Goal: Communication & Community: Answer question/provide support

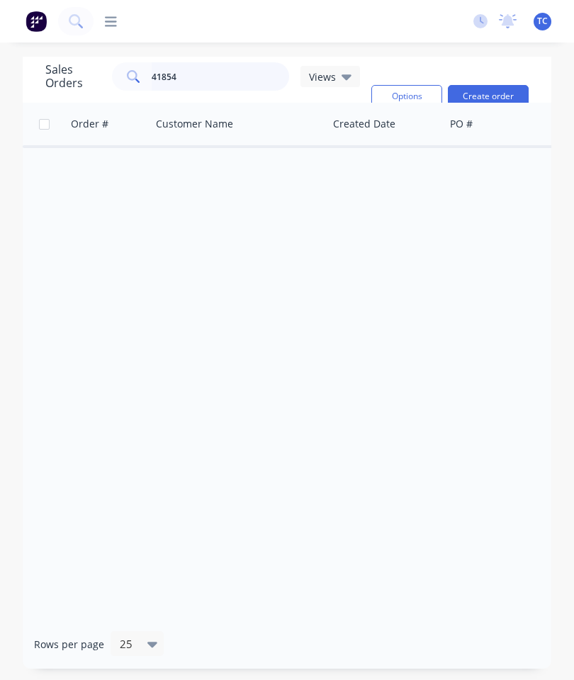
click at [234, 80] on input "41854" at bounding box center [221, 76] width 138 height 28
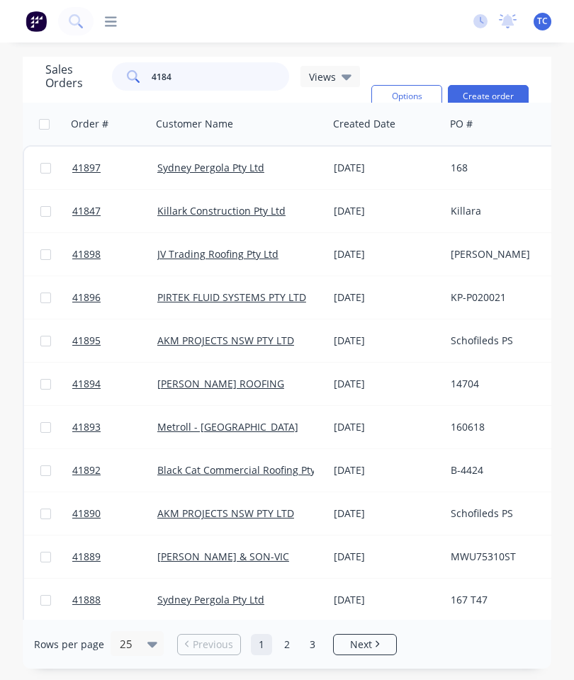
type input "41845"
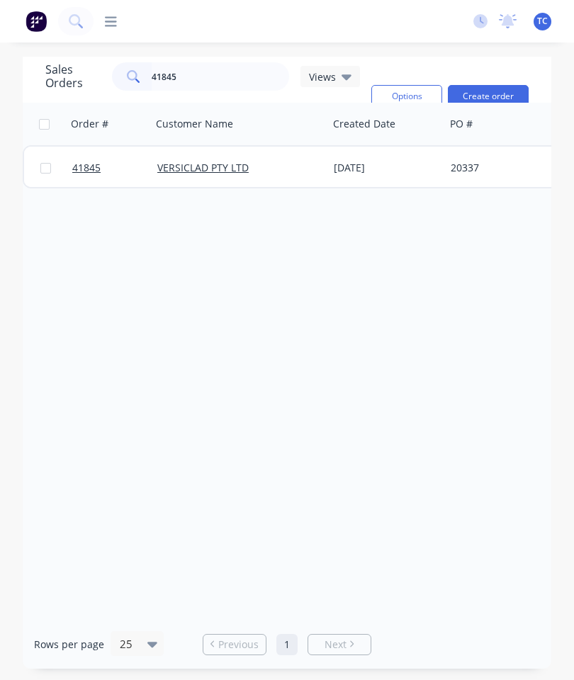
click at [82, 170] on span "41845" at bounding box center [86, 168] width 28 height 14
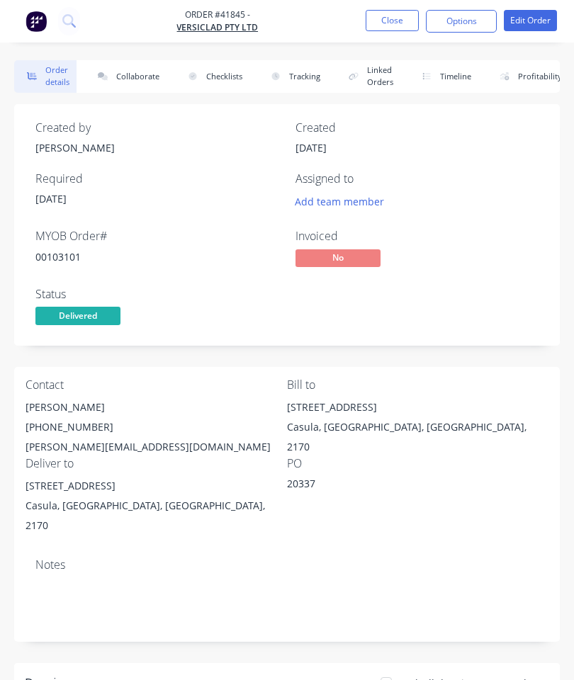
click at [124, 75] on button "Collaborate" at bounding box center [125, 76] width 81 height 33
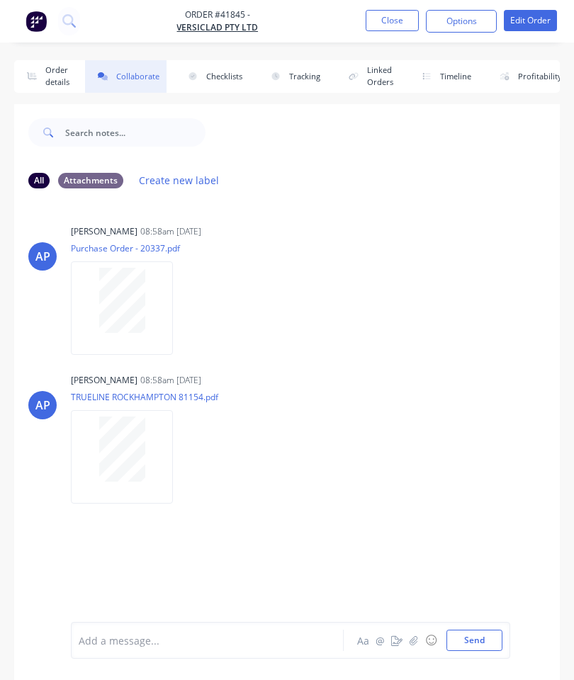
click at [415, 647] on button "button" at bounding box center [413, 640] width 17 height 17
click at [472, 642] on button "Send" at bounding box center [474, 640] width 56 height 21
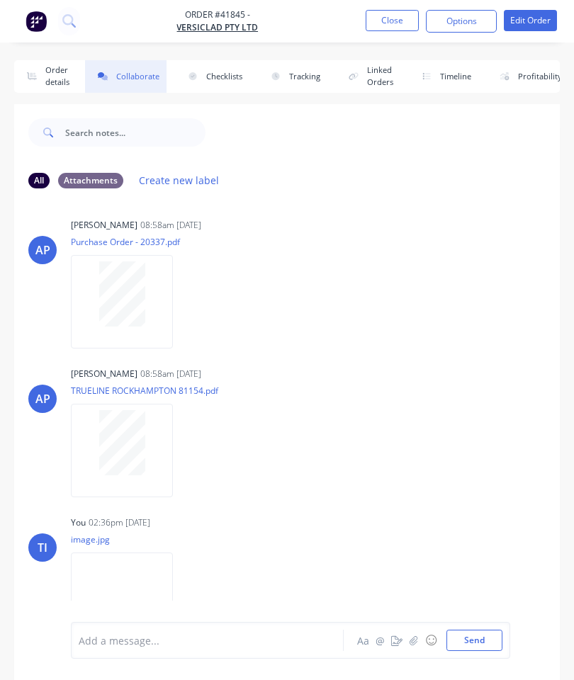
scroll to position [4, 0]
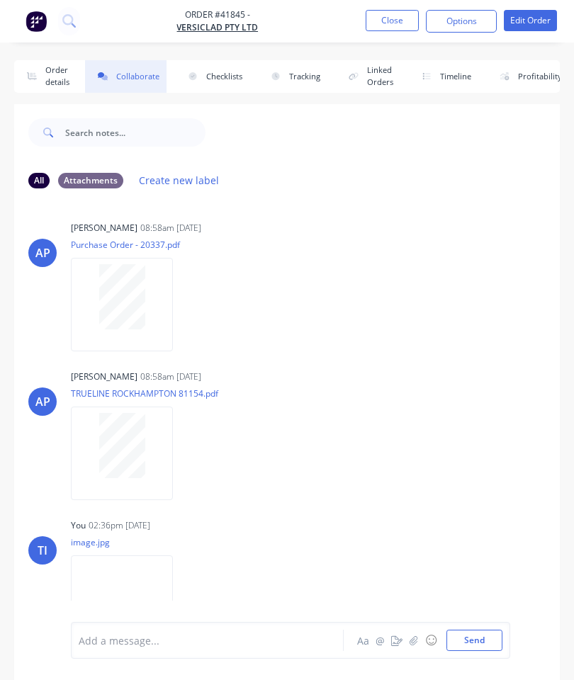
click at [384, 16] on button "Close" at bounding box center [392, 20] width 53 height 21
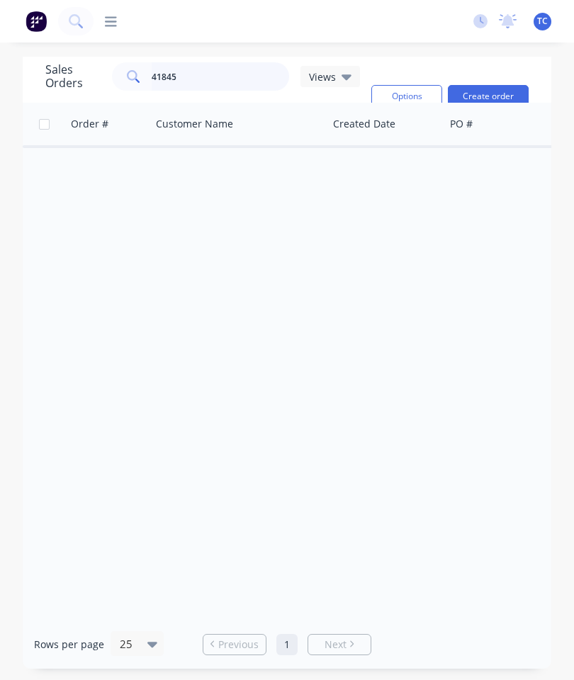
click at [233, 76] on input "41845" at bounding box center [221, 76] width 138 height 28
type input "41870"
click at [84, 162] on span "41870" at bounding box center [86, 168] width 28 height 14
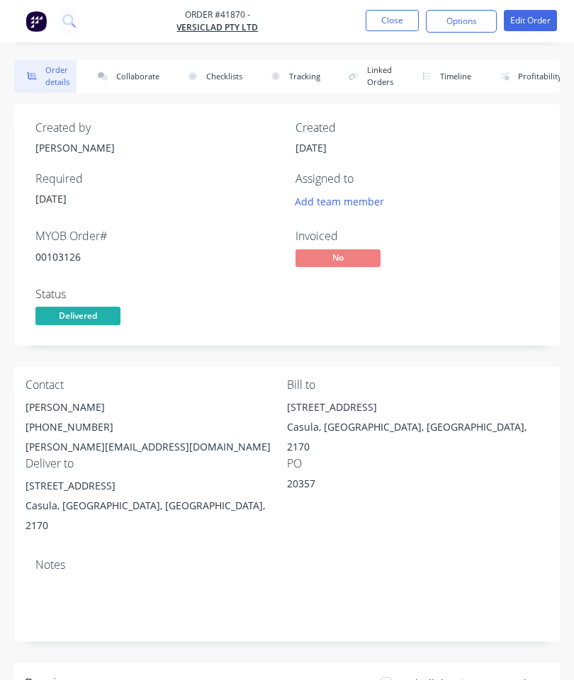
click at [132, 72] on button "Collaborate" at bounding box center [125, 76] width 81 height 33
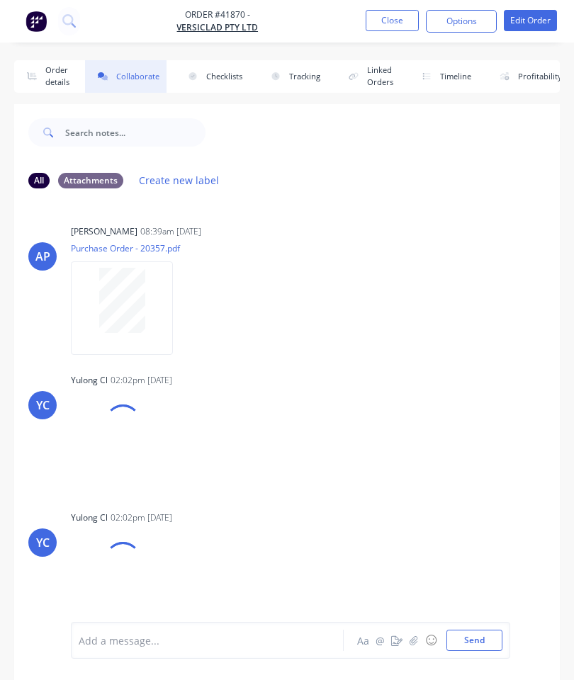
click at [415, 633] on button "button" at bounding box center [413, 640] width 17 height 17
click at [481, 630] on button "Send" at bounding box center [474, 640] width 56 height 21
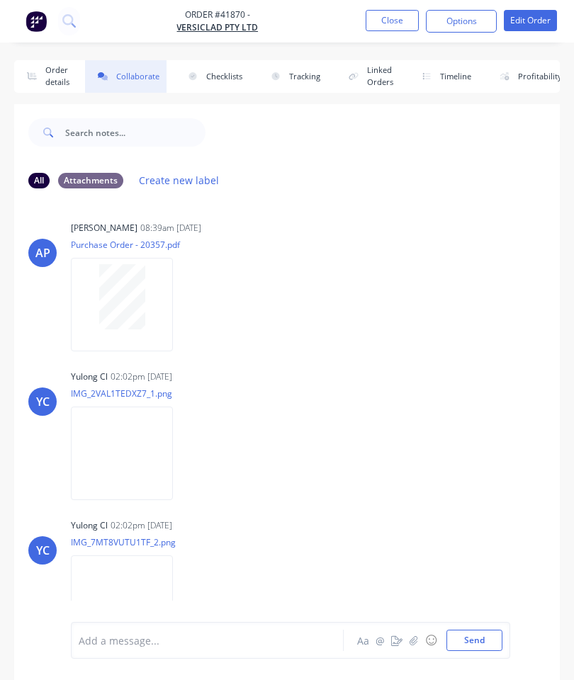
click at [383, 25] on button "Close" at bounding box center [392, 20] width 53 height 21
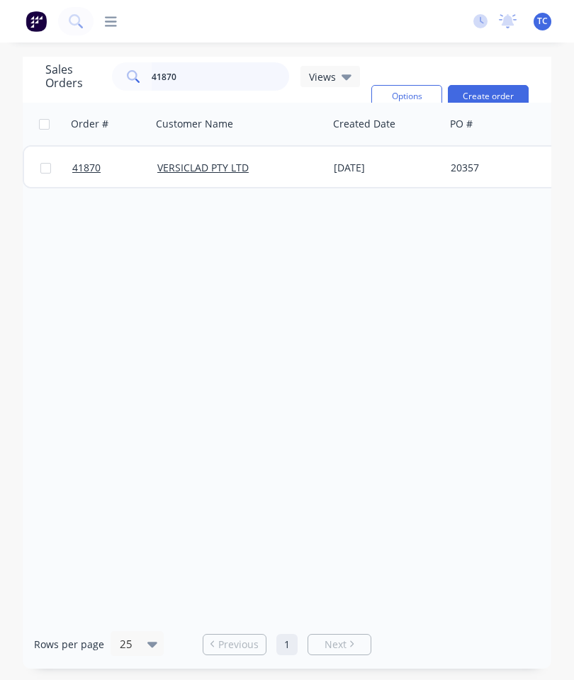
click at [252, 77] on input "41870" at bounding box center [221, 76] width 138 height 28
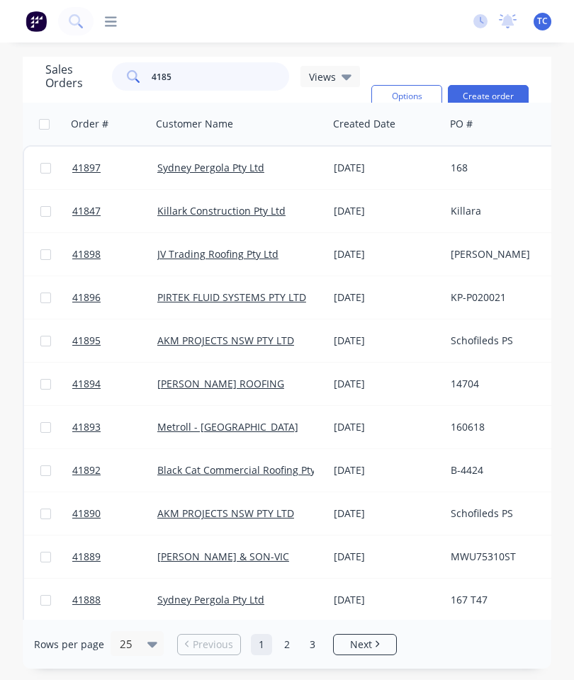
type input "41857"
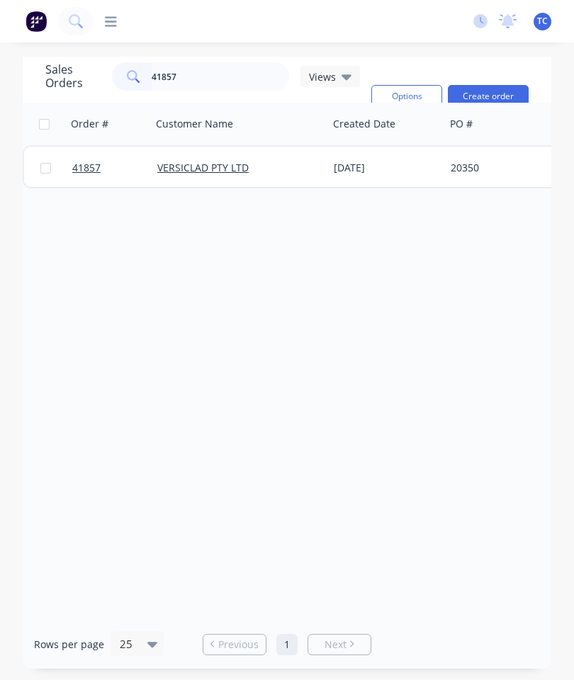
click at [81, 168] on span "41857" at bounding box center [86, 168] width 28 height 14
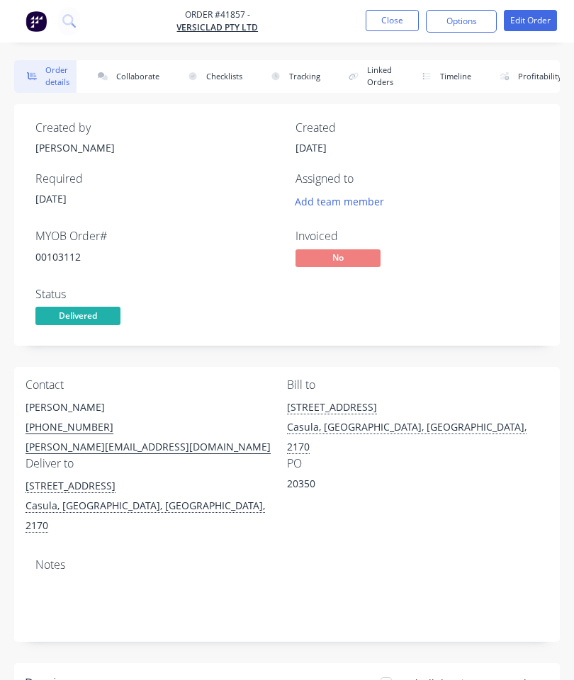
click at [144, 80] on button "Collaborate" at bounding box center [125, 76] width 81 height 33
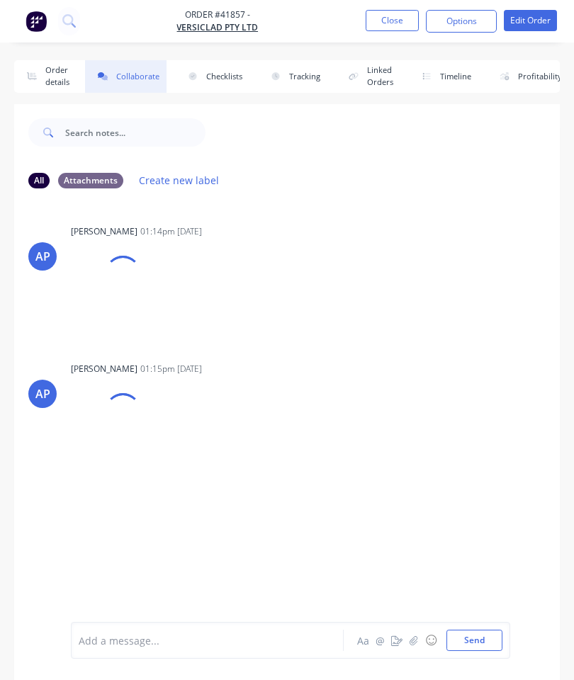
click at [412, 647] on button "button" at bounding box center [413, 640] width 17 height 17
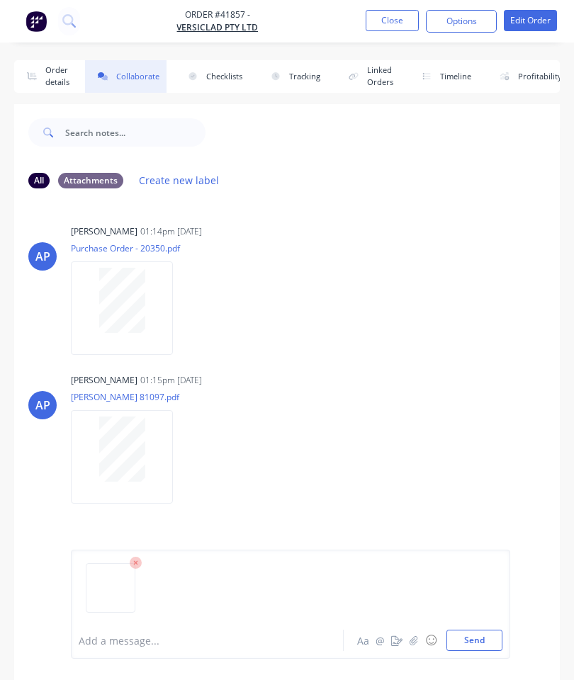
click at [480, 638] on button "Send" at bounding box center [474, 640] width 56 height 21
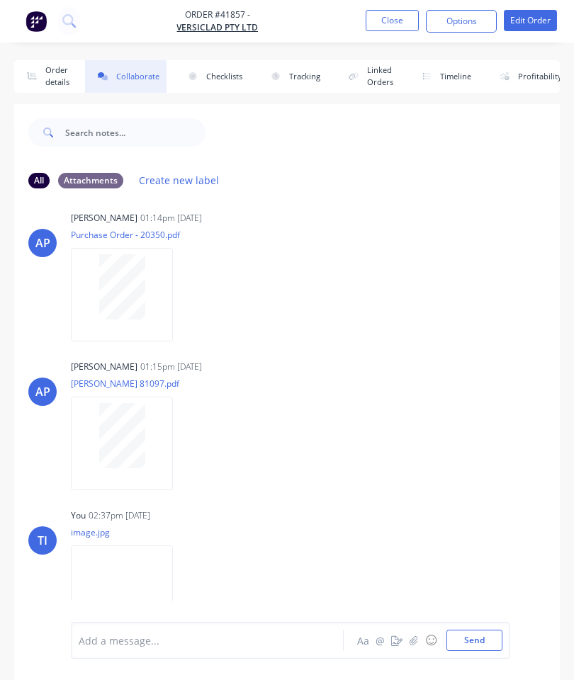
scroll to position [5, 0]
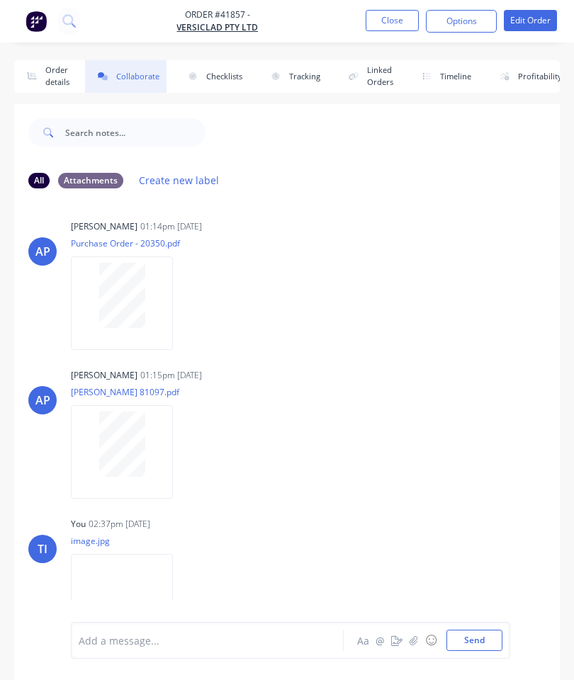
click at [397, 18] on button "Close" at bounding box center [392, 20] width 53 height 21
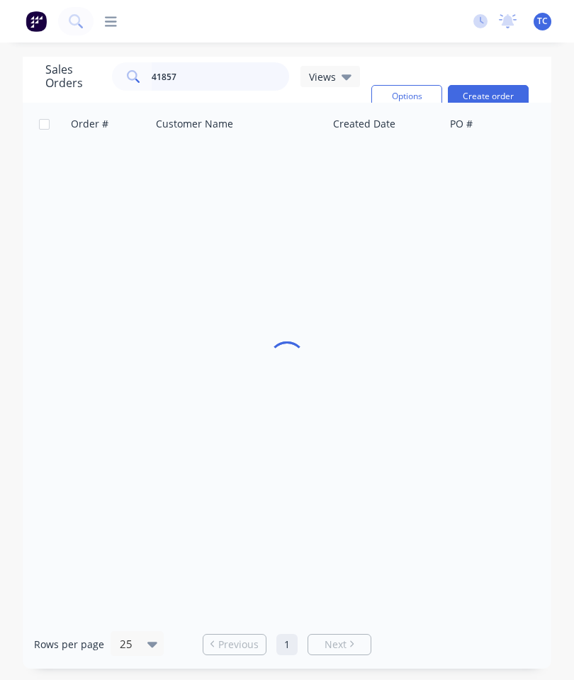
click at [236, 70] on input "41857" at bounding box center [221, 76] width 138 height 28
click at [233, 83] on input "41857" at bounding box center [221, 76] width 138 height 28
type input "41844"
click at [90, 171] on span "41844" at bounding box center [86, 168] width 28 height 14
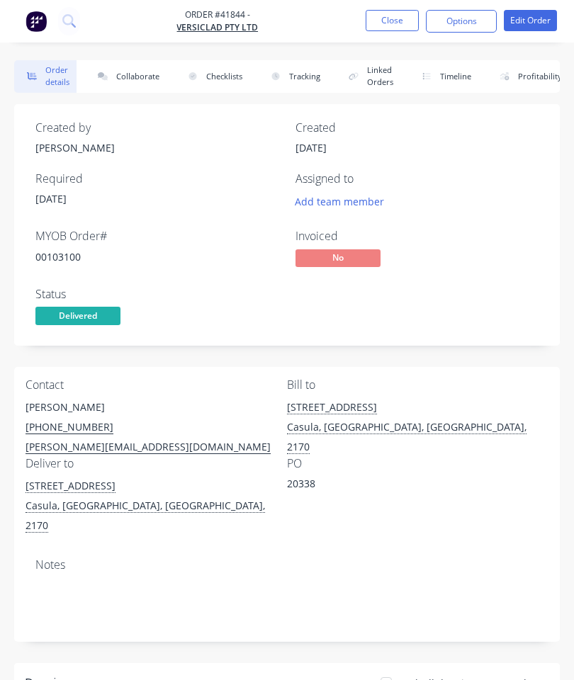
click at [152, 76] on button "Collaborate" at bounding box center [125, 76] width 81 height 33
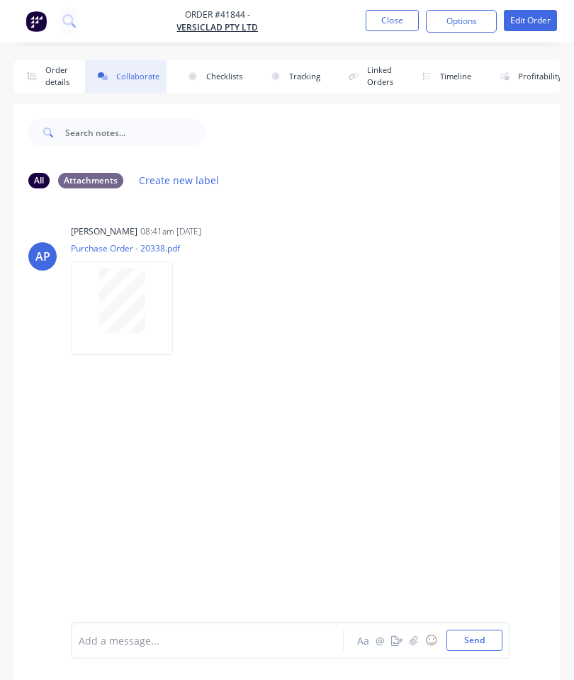
click at [414, 635] on button "button" at bounding box center [413, 640] width 17 height 17
click at [480, 637] on button "Send" at bounding box center [474, 640] width 56 height 21
click at [397, 23] on button "Close" at bounding box center [392, 20] width 53 height 21
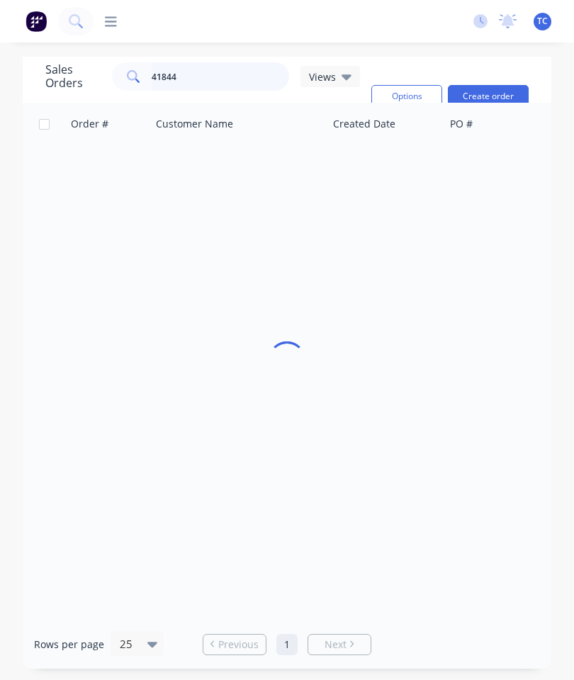
click at [229, 76] on input "41844" at bounding box center [221, 76] width 138 height 28
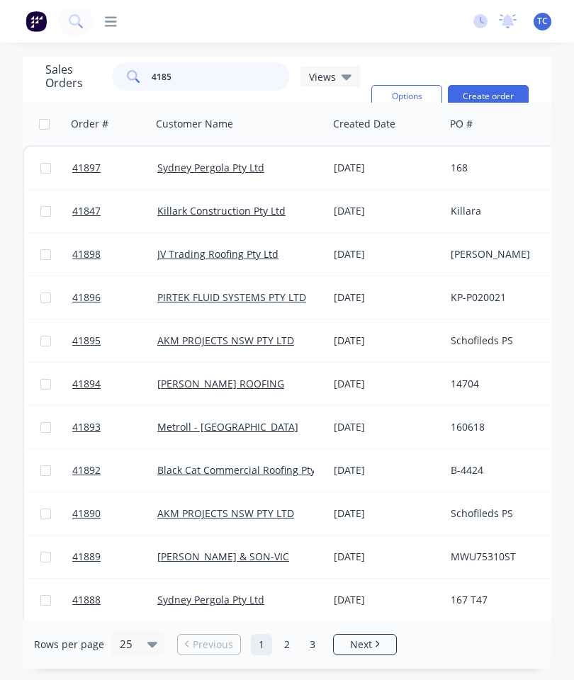
type input "41856"
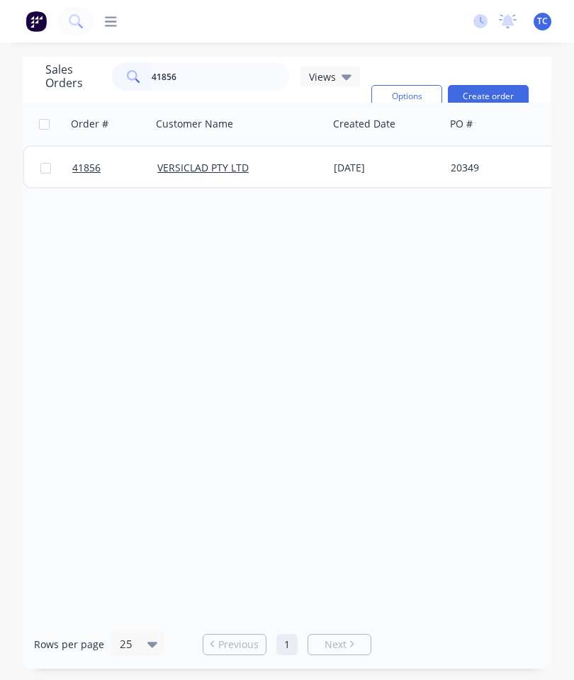
click at [84, 159] on link "41856" at bounding box center [114, 168] width 85 height 43
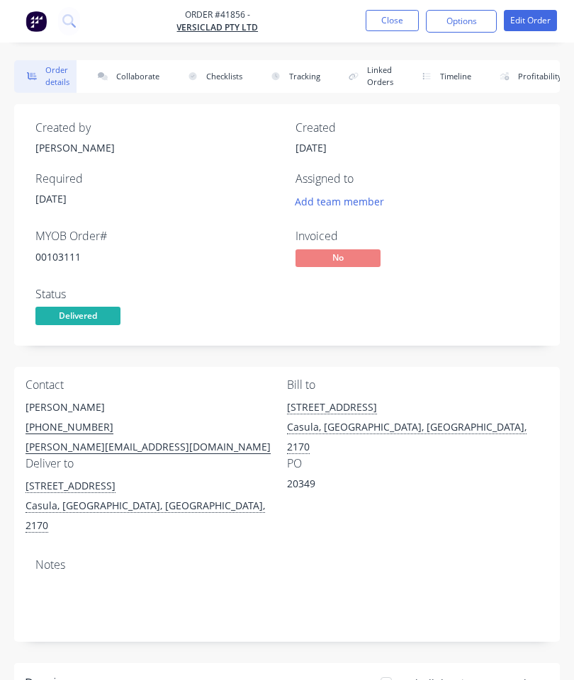
click at [129, 74] on button "Collaborate" at bounding box center [125, 76] width 81 height 33
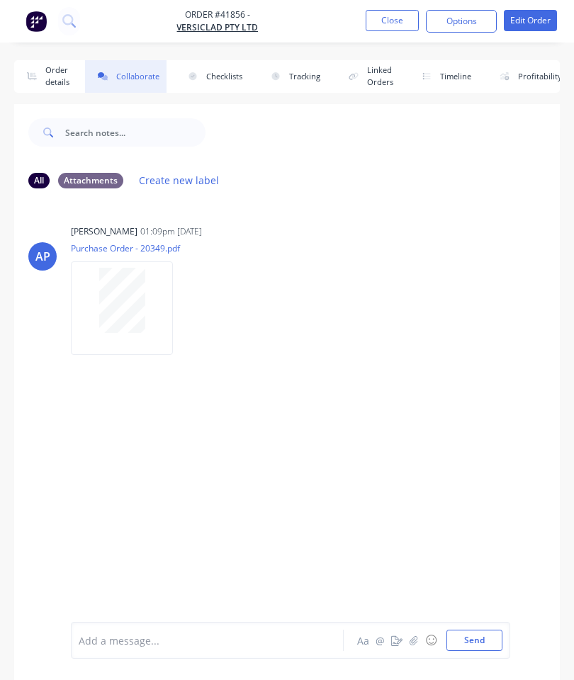
click at [417, 642] on icon "button" at bounding box center [413, 640] width 9 height 10
click at [482, 645] on button "Send" at bounding box center [474, 640] width 56 height 21
click at [402, 22] on button "Close" at bounding box center [392, 20] width 53 height 21
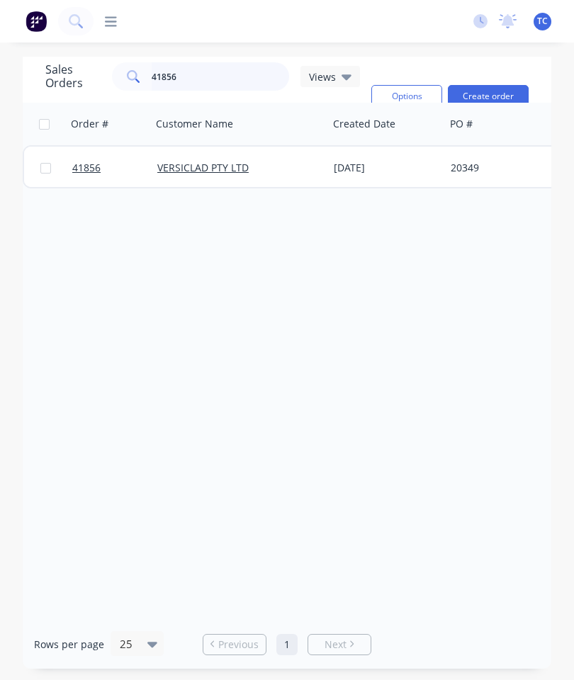
click at [217, 86] on input "41856" at bounding box center [221, 76] width 138 height 28
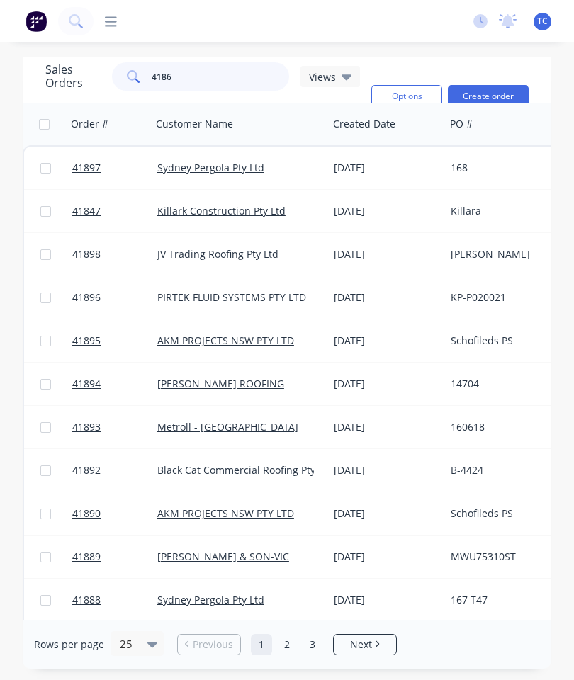
type input "41869"
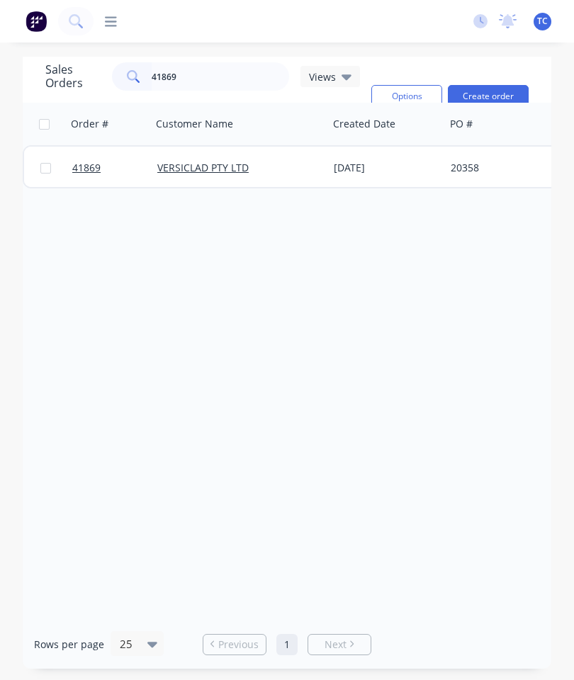
click at [92, 163] on span "41869" at bounding box center [86, 168] width 28 height 14
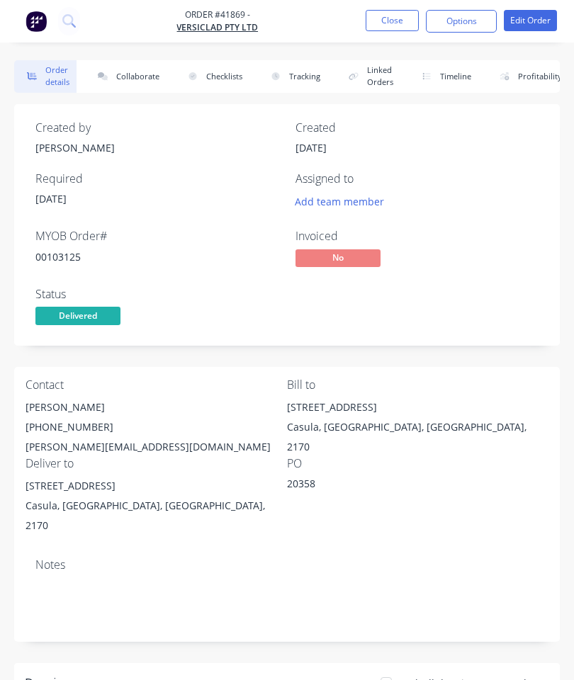
click at [137, 82] on button "Collaborate" at bounding box center [125, 76] width 81 height 33
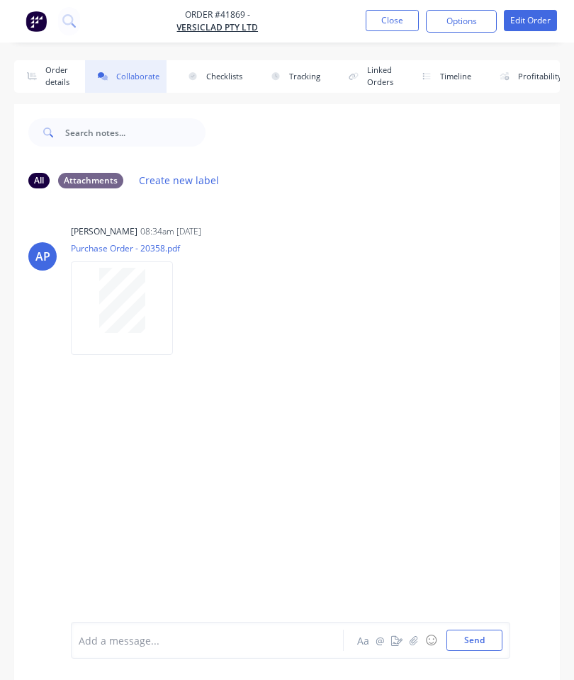
click at [417, 640] on icon "button" at bounding box center [413, 639] width 8 height 9
click at [483, 638] on button "Send" at bounding box center [474, 640] width 56 height 21
click at [392, 25] on button "Close" at bounding box center [392, 20] width 53 height 21
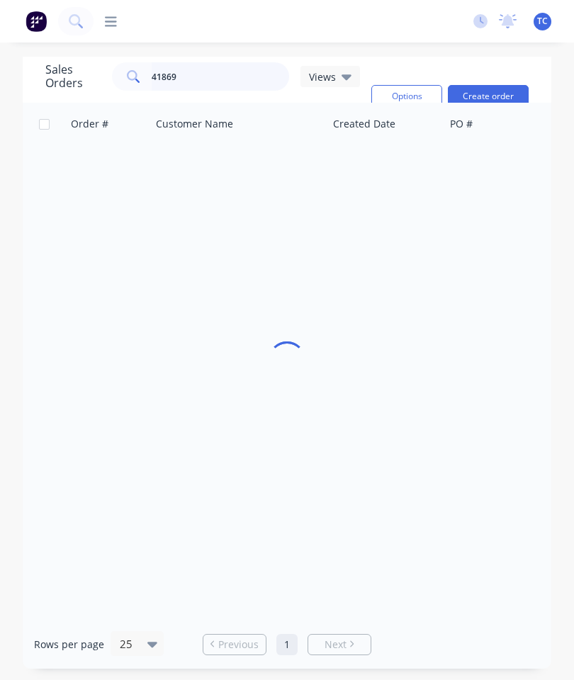
click at [221, 79] on input "41869" at bounding box center [221, 76] width 138 height 28
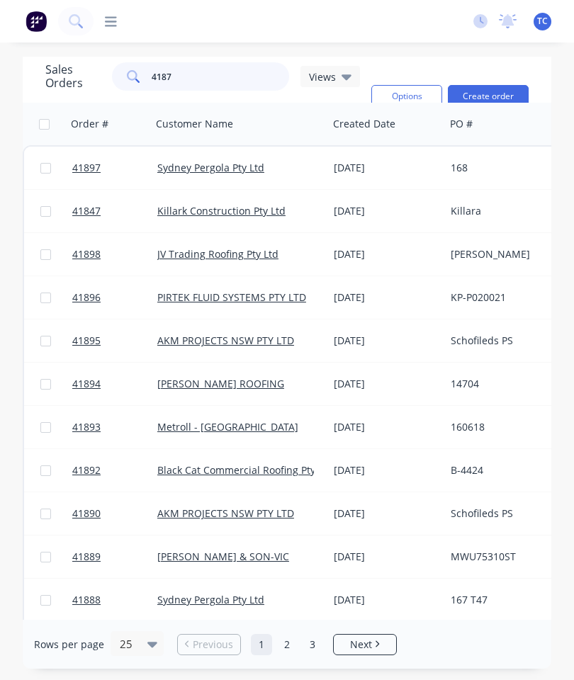
type input "41871"
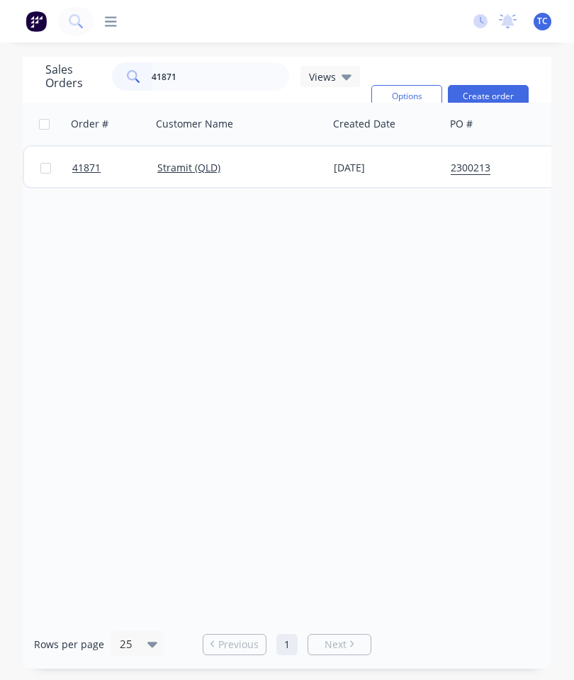
click at [77, 167] on span "41871" at bounding box center [86, 168] width 28 height 14
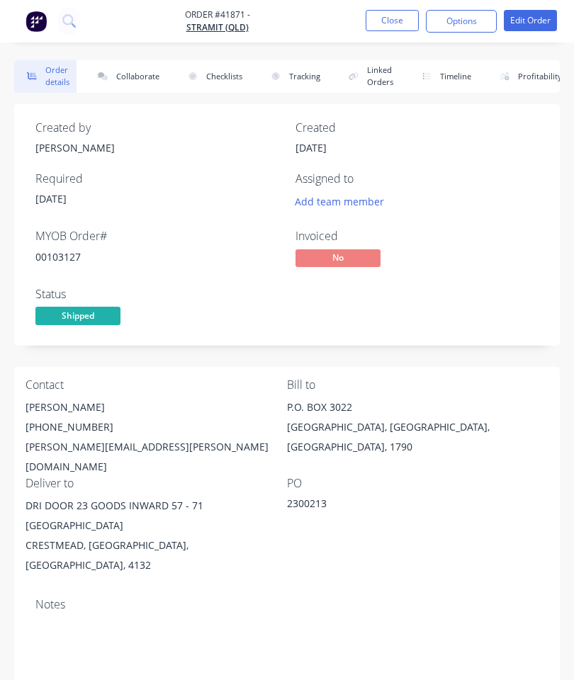
click at [130, 74] on button "Collaborate" at bounding box center [125, 76] width 81 height 33
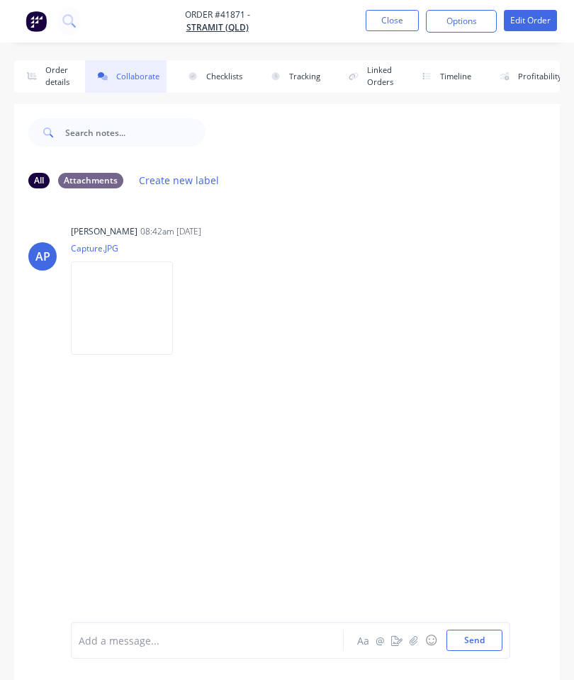
click at [413, 643] on icon "button" at bounding box center [413, 639] width 8 height 9
click at [476, 633] on button "Send" at bounding box center [474, 640] width 56 height 21
